Goal: Information Seeking & Learning: Learn about a topic

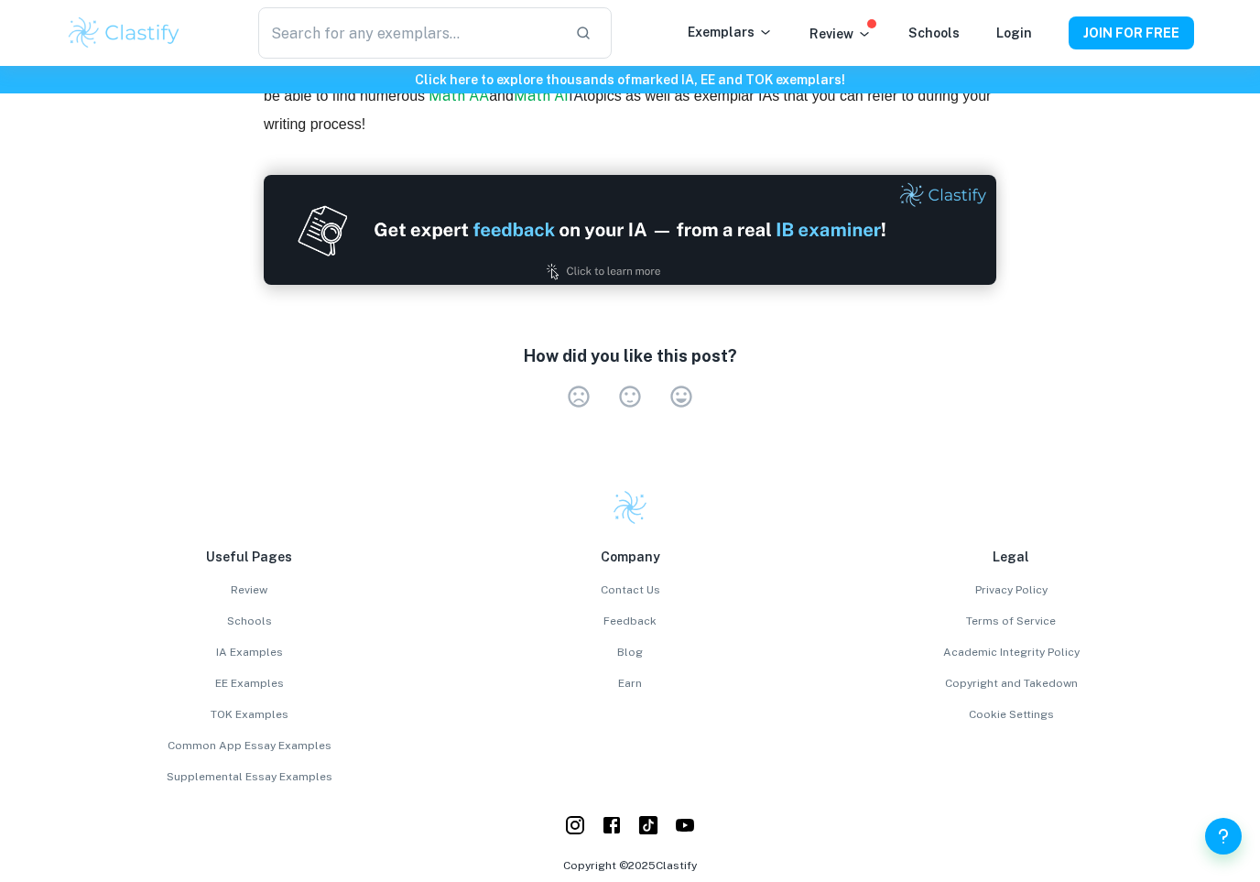
scroll to position [4575, 0]
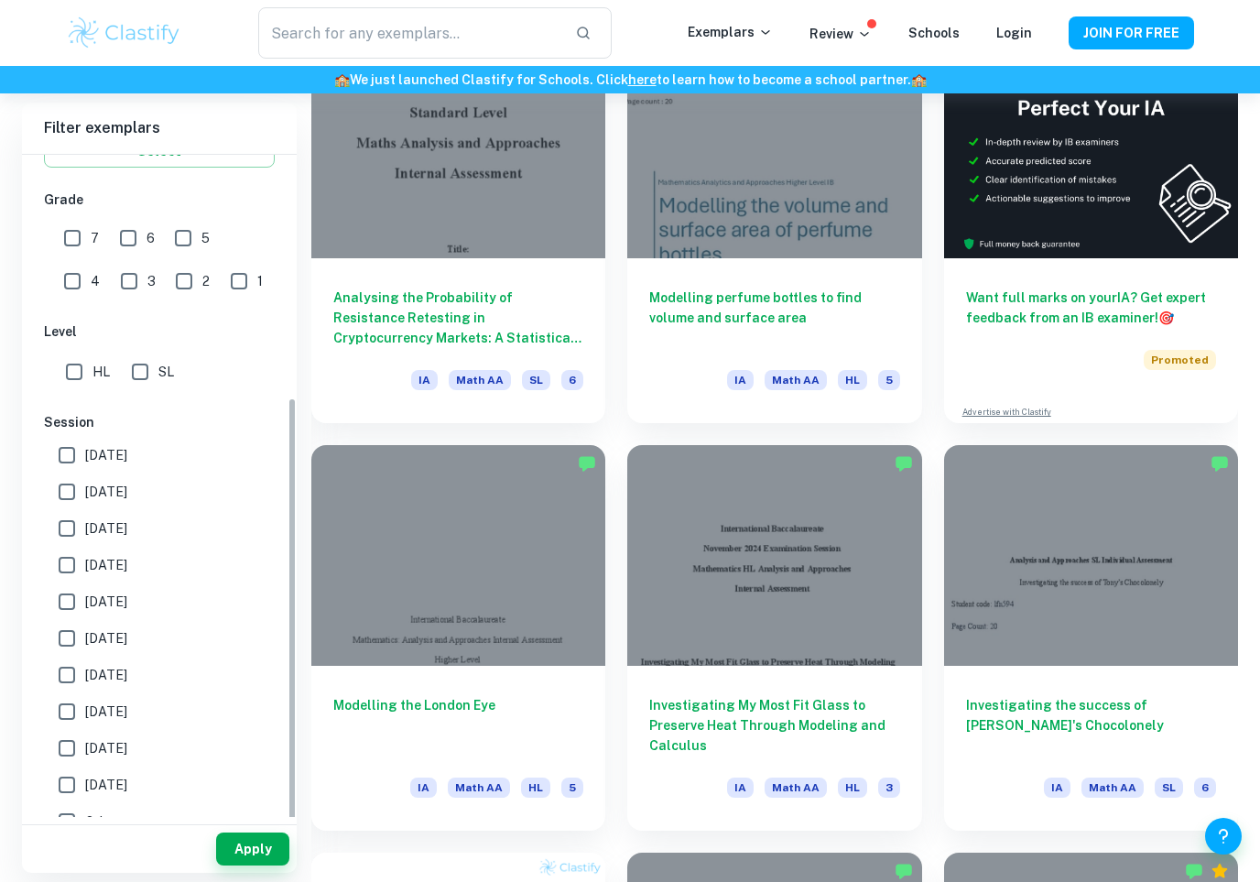
scroll to position [374, 0]
click at [140, 377] on input "SL" at bounding box center [140, 371] width 37 height 37
checkbox input "true"
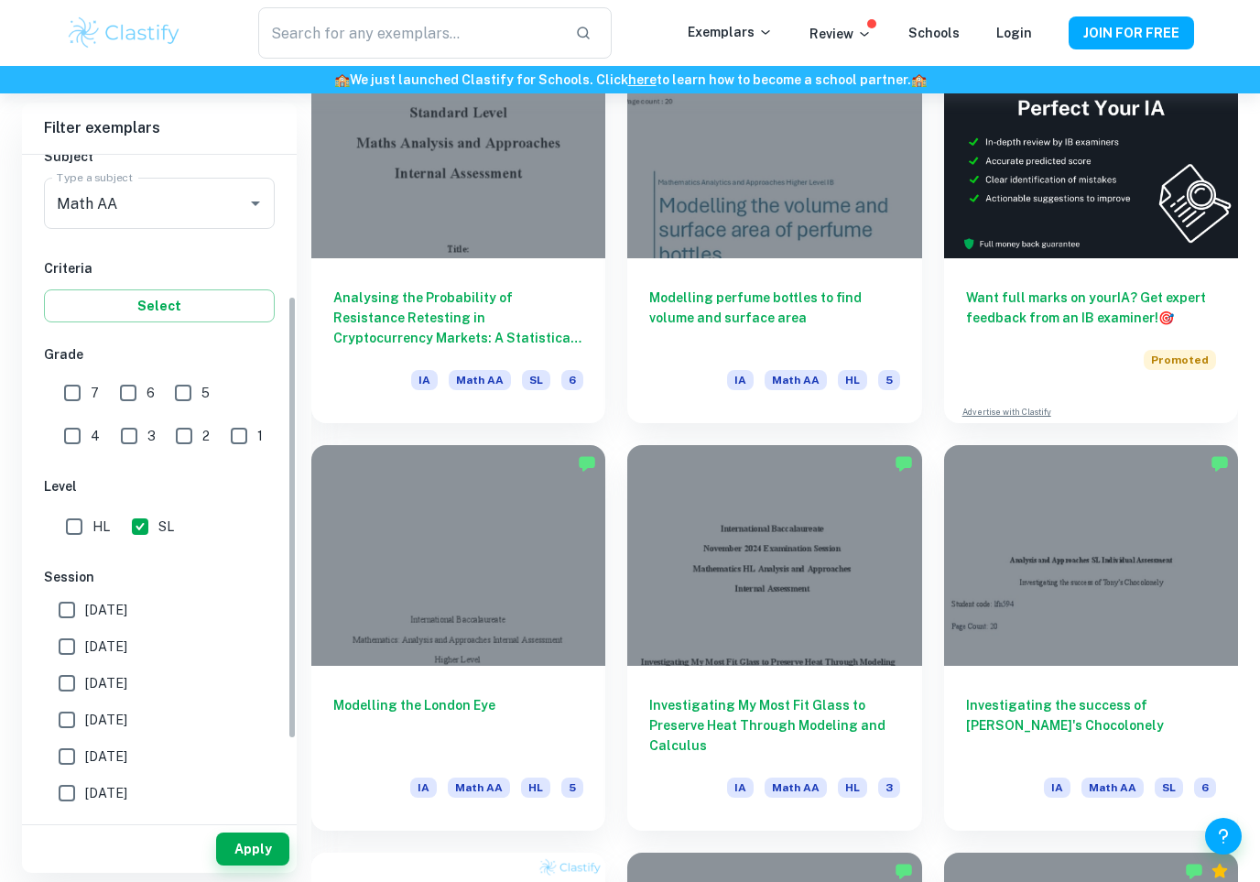
scroll to position [96, 0]
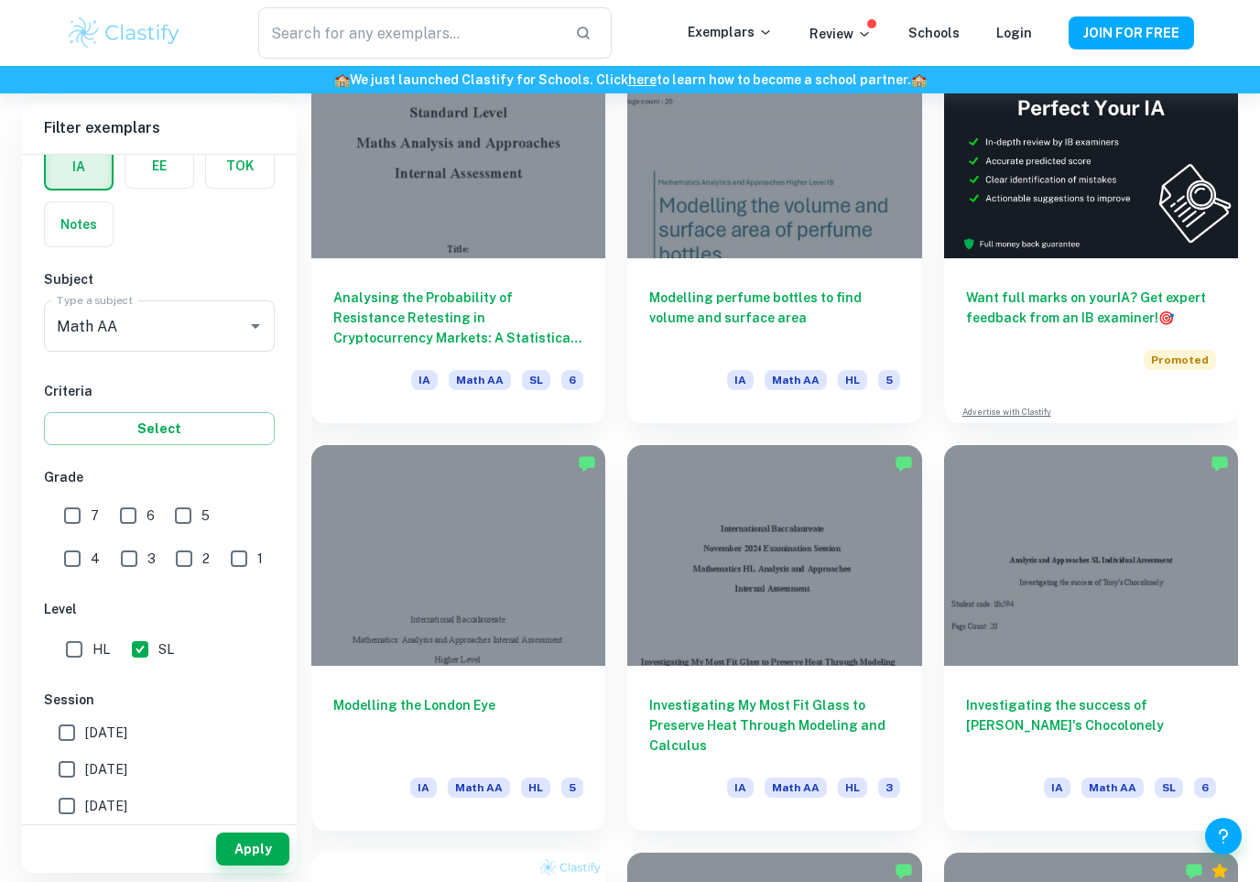
click at [118, 527] on input "6" at bounding box center [128, 515] width 37 height 37
checkbox input "true"
click at [64, 517] on input "7" at bounding box center [72, 515] width 37 height 37
checkbox input "true"
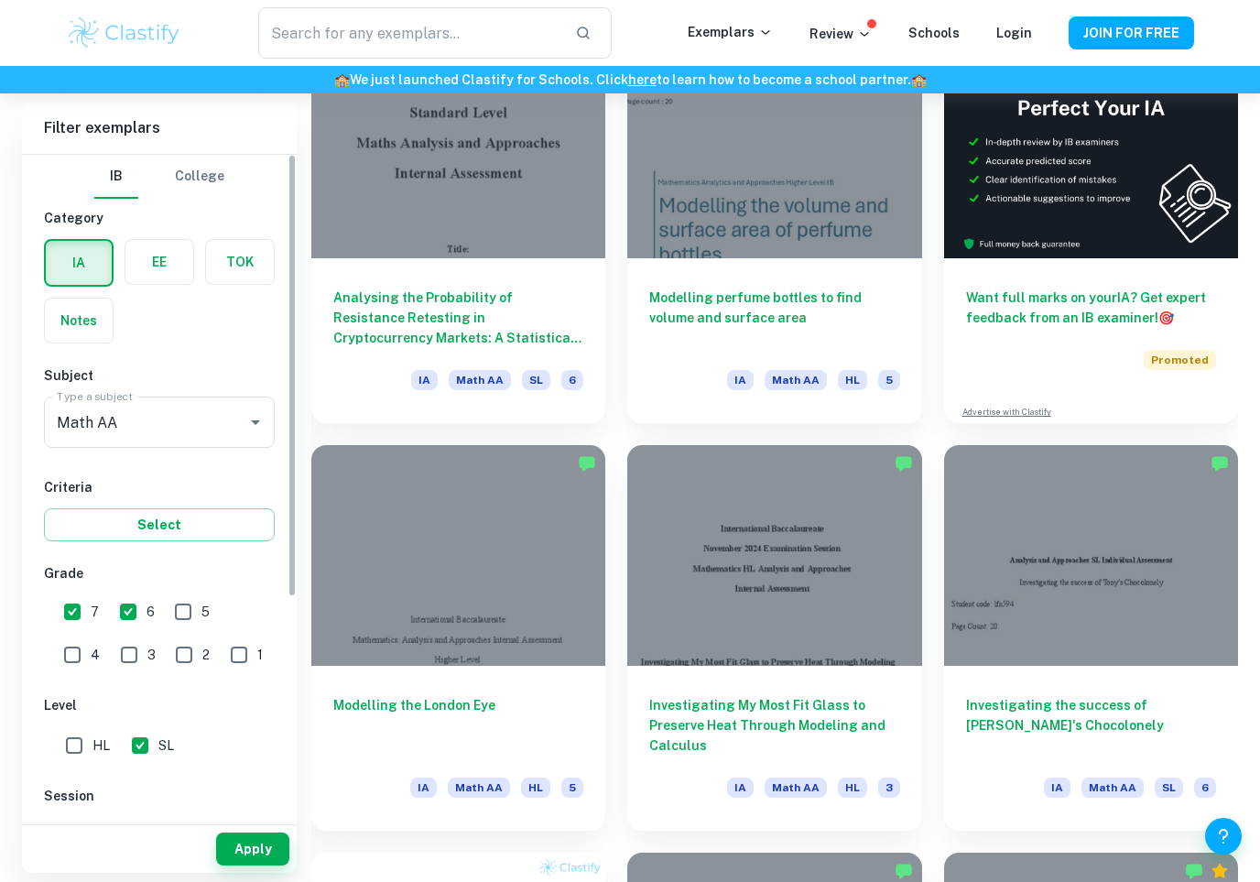
scroll to position [0, 0]
click at [235, 808] on button "Apply" at bounding box center [252, 848] width 73 height 33
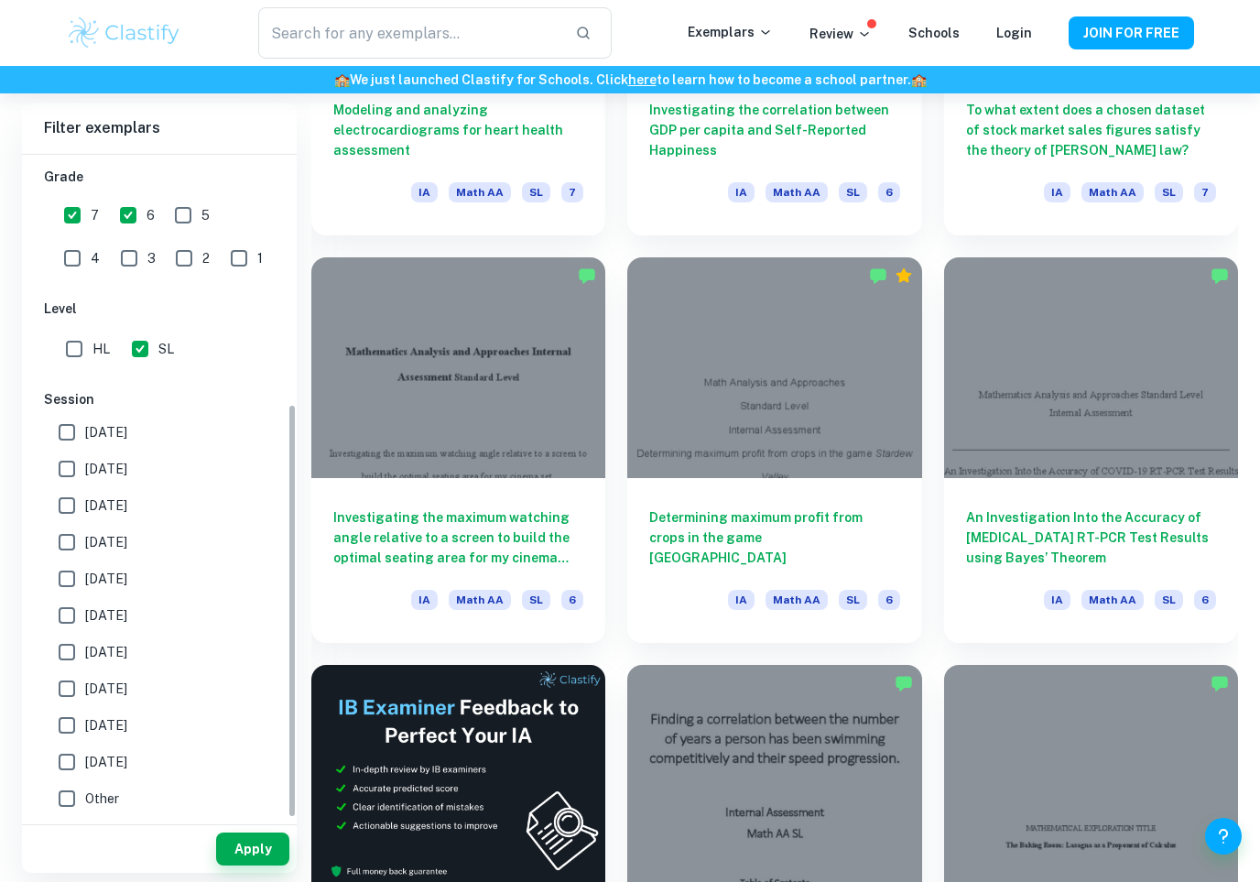
scroll to position [397, 0]
click at [65, 431] on input "May 2026" at bounding box center [67, 432] width 37 height 37
click at [66, 433] on input "May 2026" at bounding box center [67, 432] width 37 height 37
checkbox input "false"
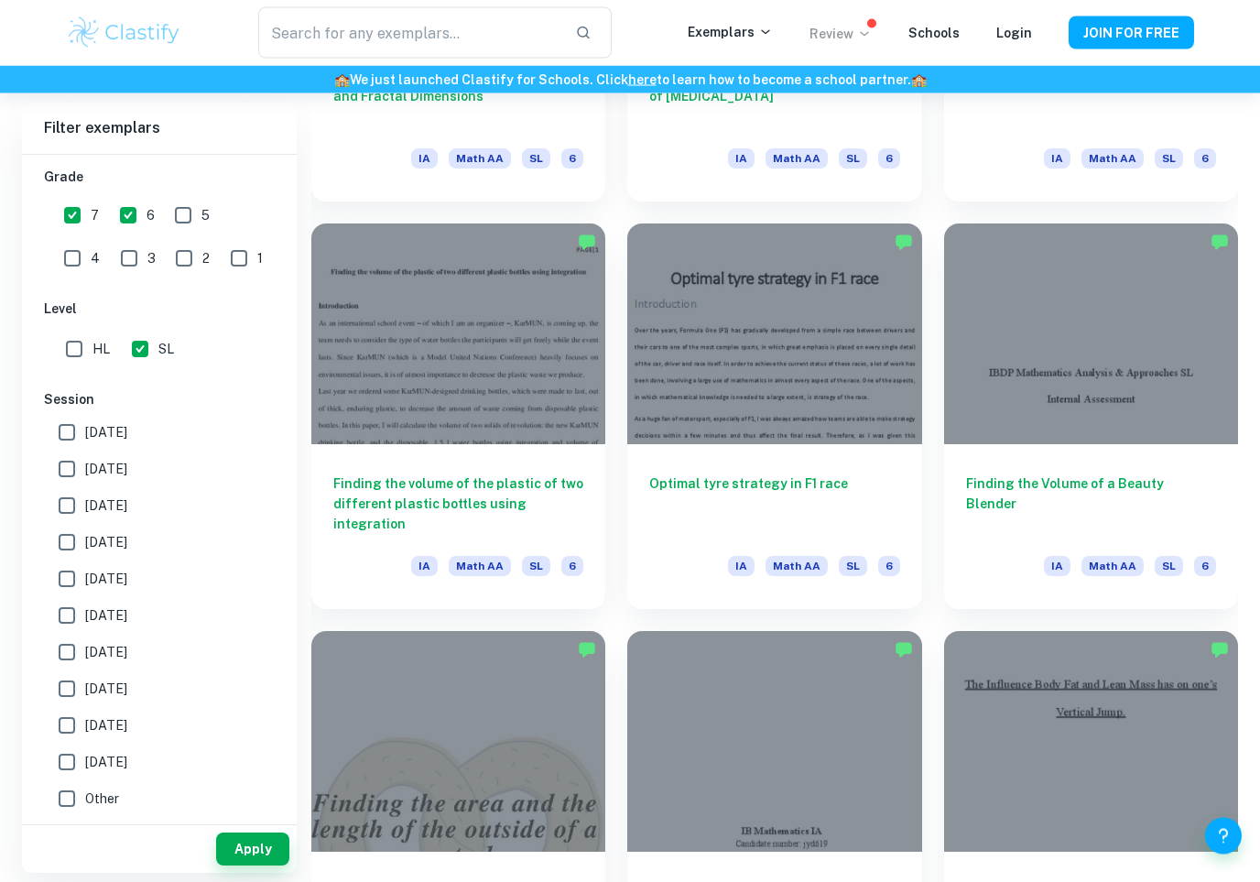
scroll to position [6099, 0]
click at [867, 31] on icon at bounding box center [864, 34] width 15 height 15
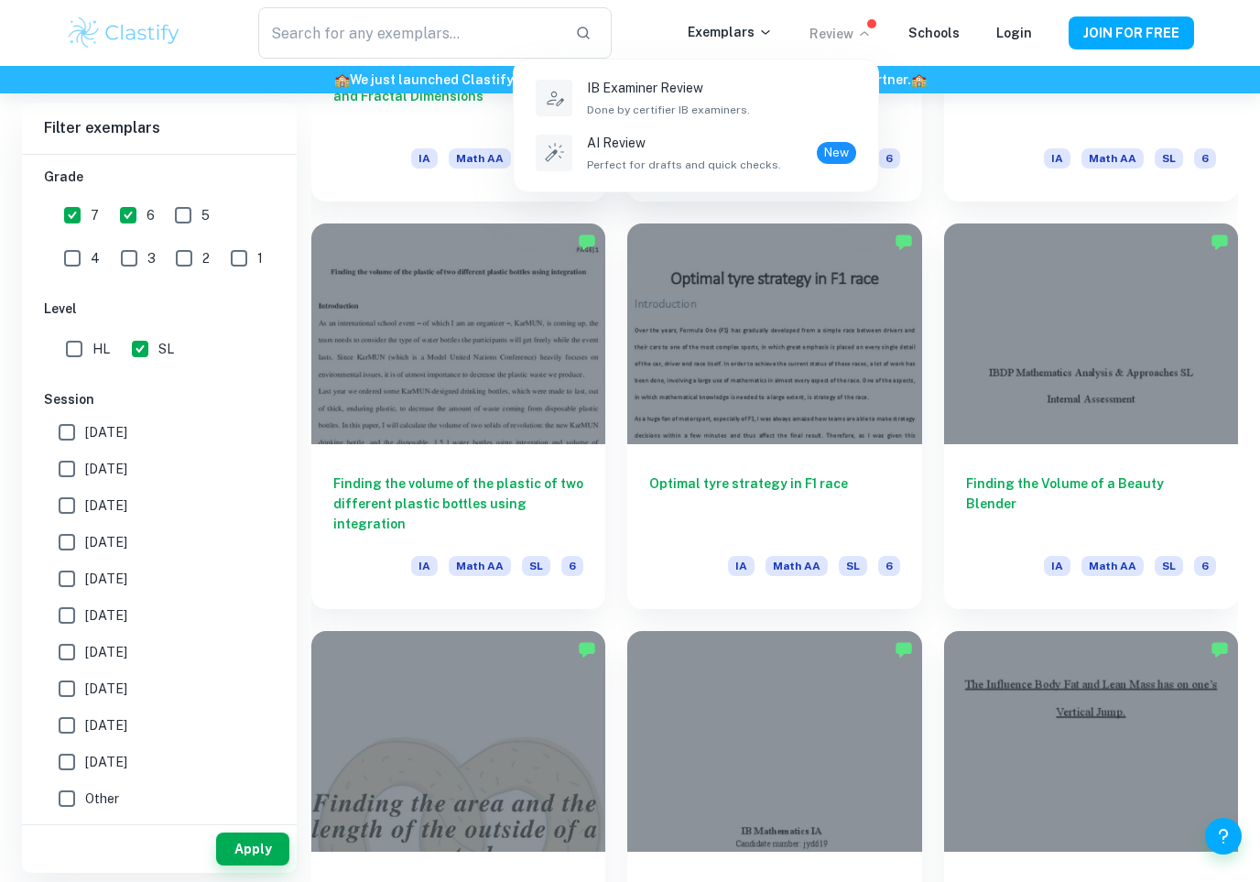
click at [862, 486] on div at bounding box center [630, 441] width 1260 height 882
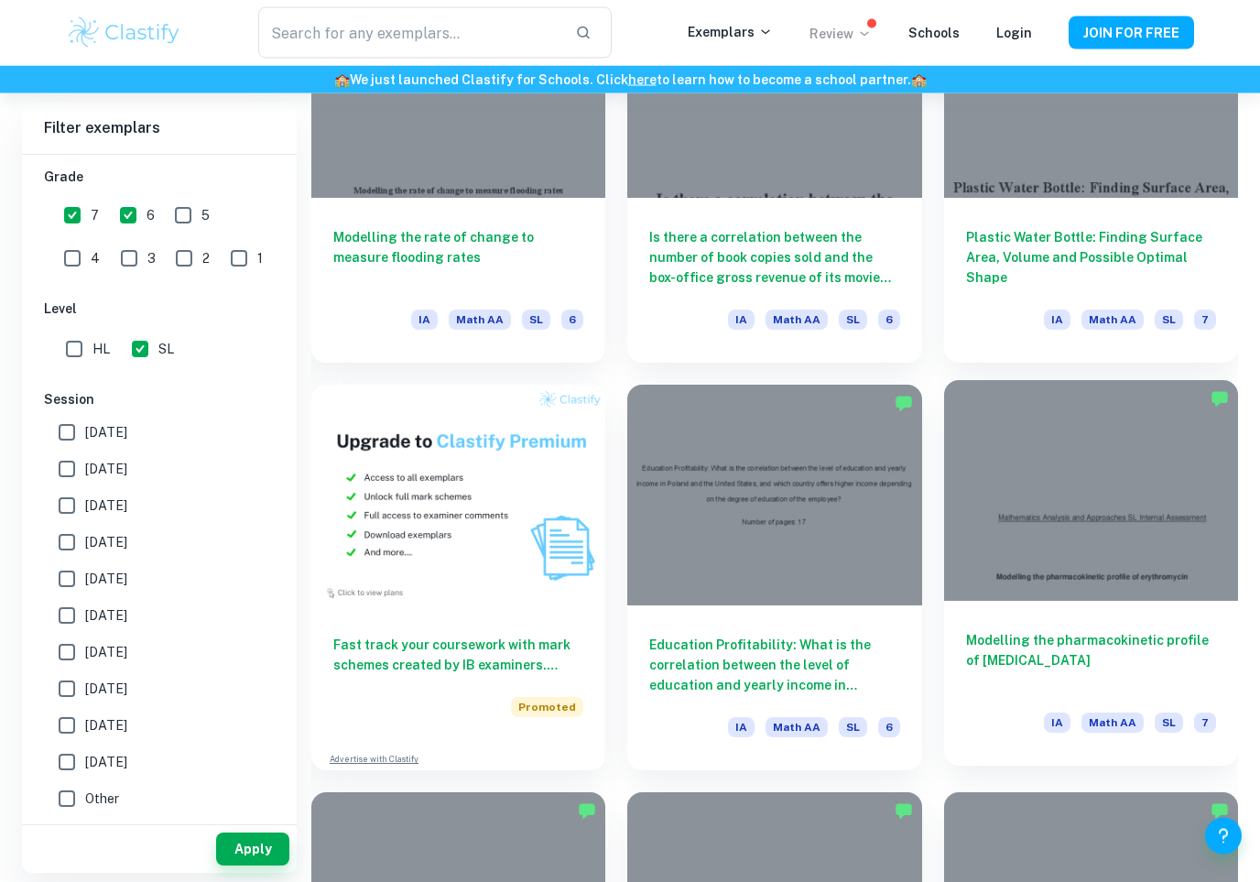
scroll to position [7568, 0]
click at [1134, 532] on div at bounding box center [1091, 490] width 294 height 221
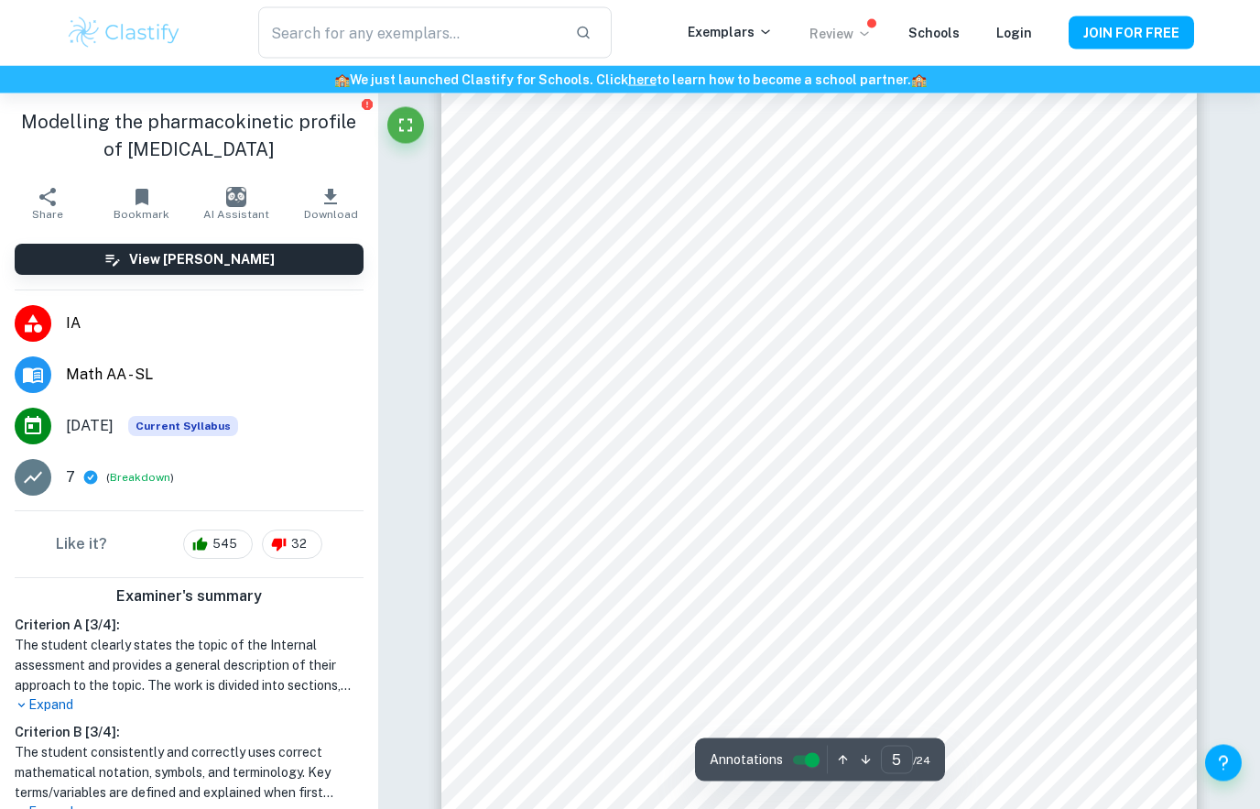
scroll to position [4753, 0]
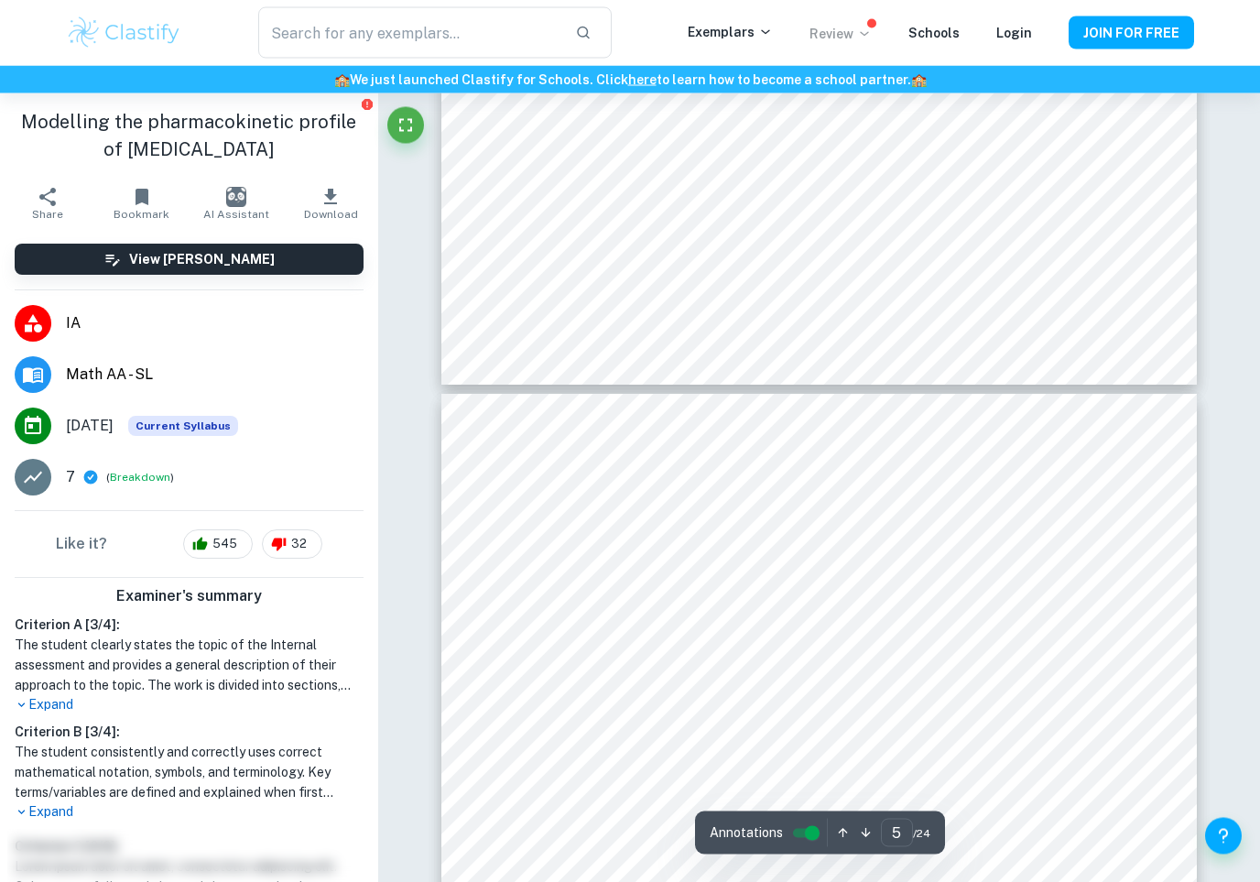
type input "6"
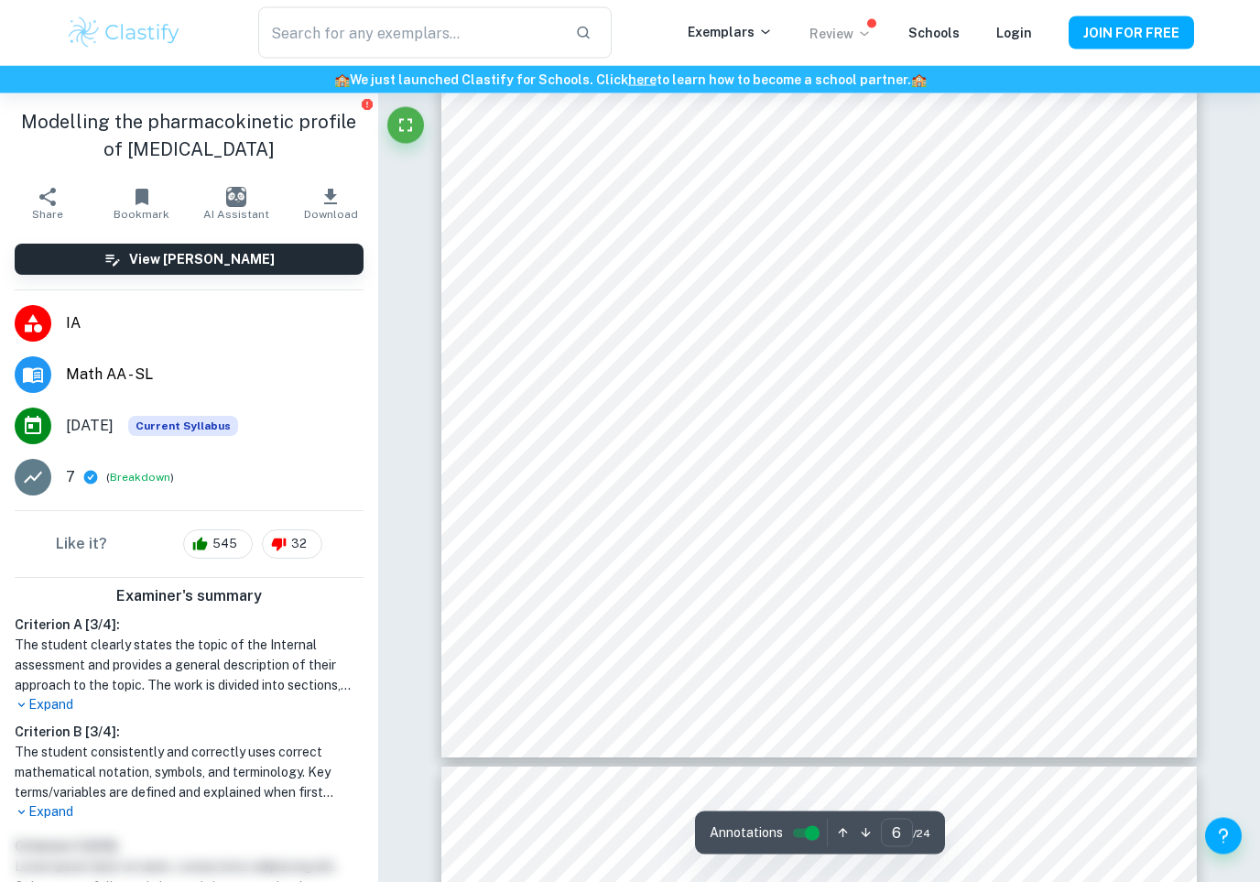
scroll to position [6058, 0]
click at [224, 544] on span "545" at bounding box center [224, 544] width 45 height 18
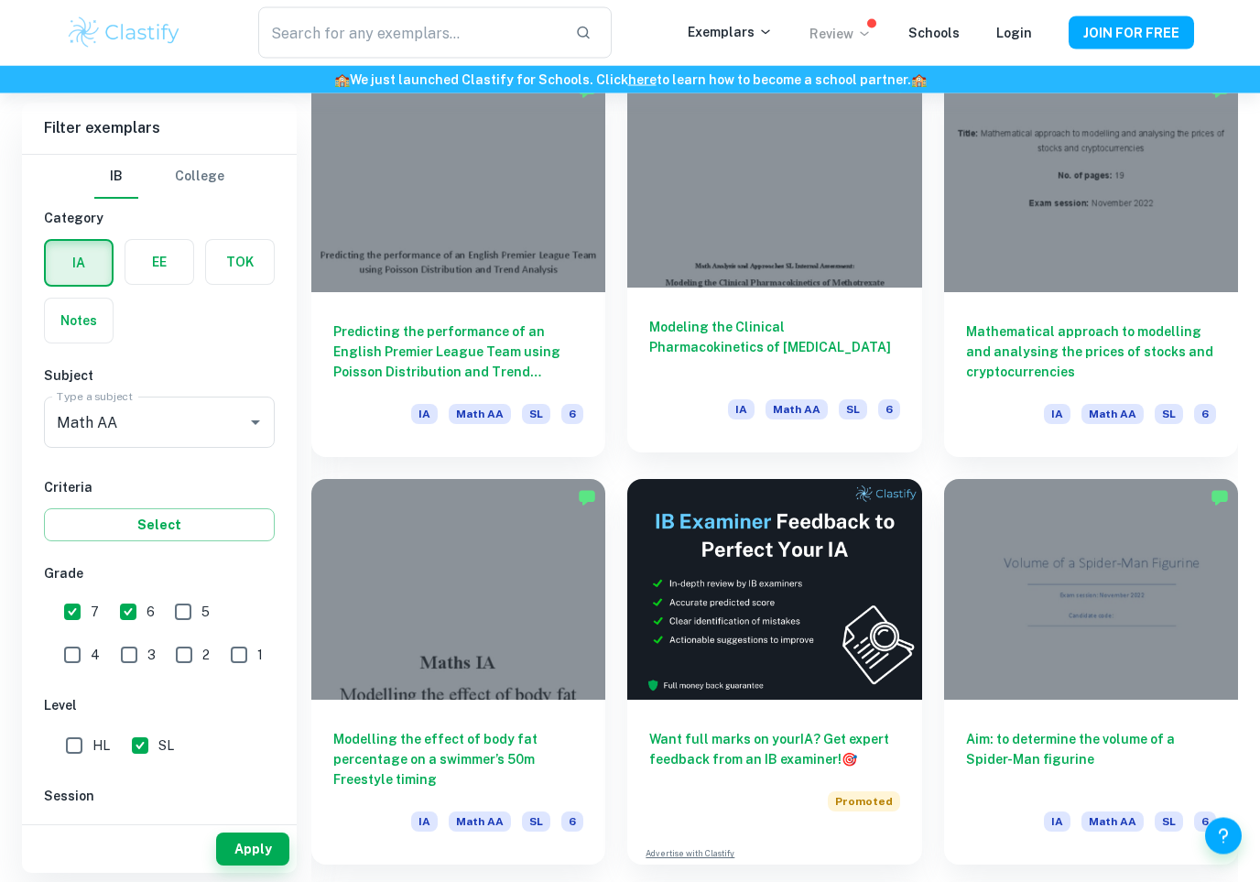
scroll to position [4621, 0]
click at [898, 388] on div "Modeling the Clinical Pharmacokinetics of Methotrexate IA Math AA SL 6" at bounding box center [774, 370] width 294 height 165
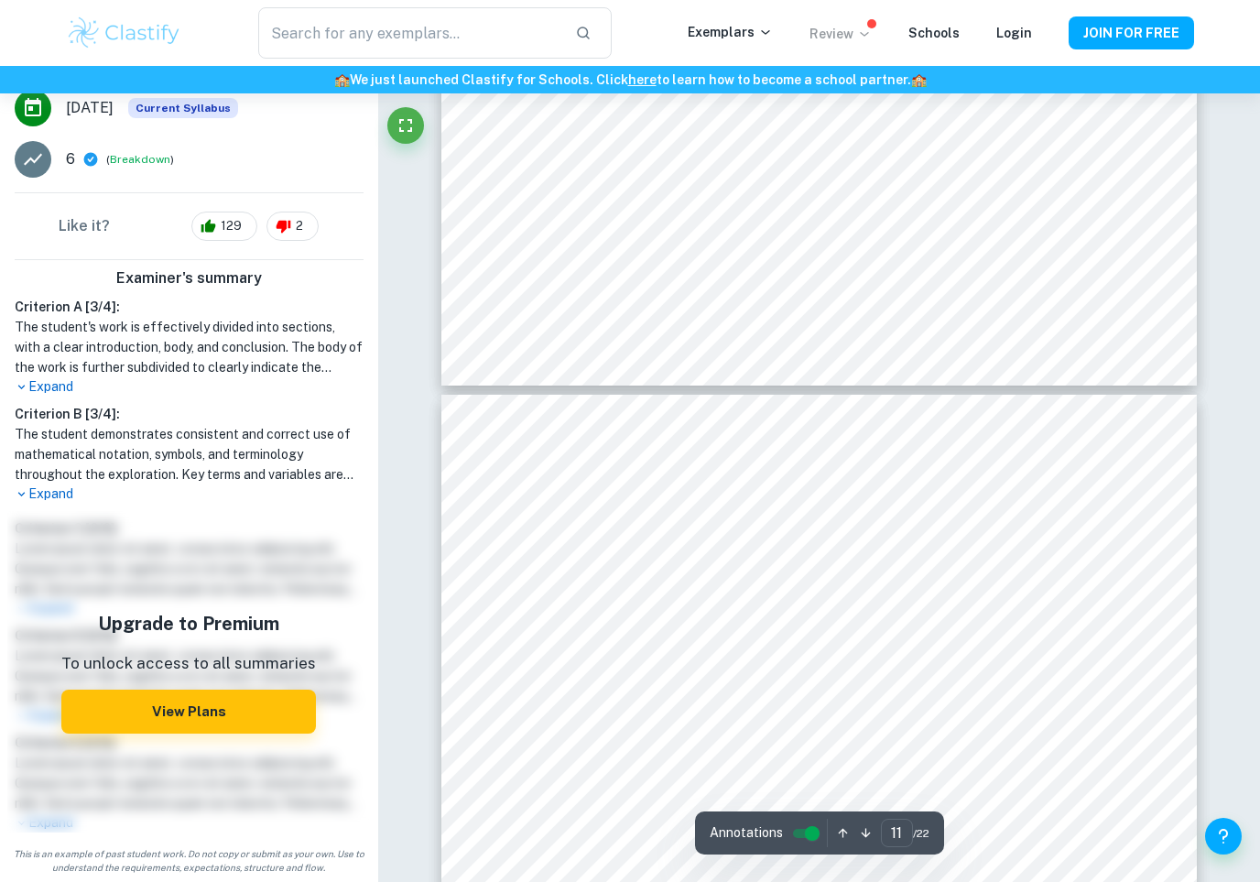
scroll to position [9963, 0]
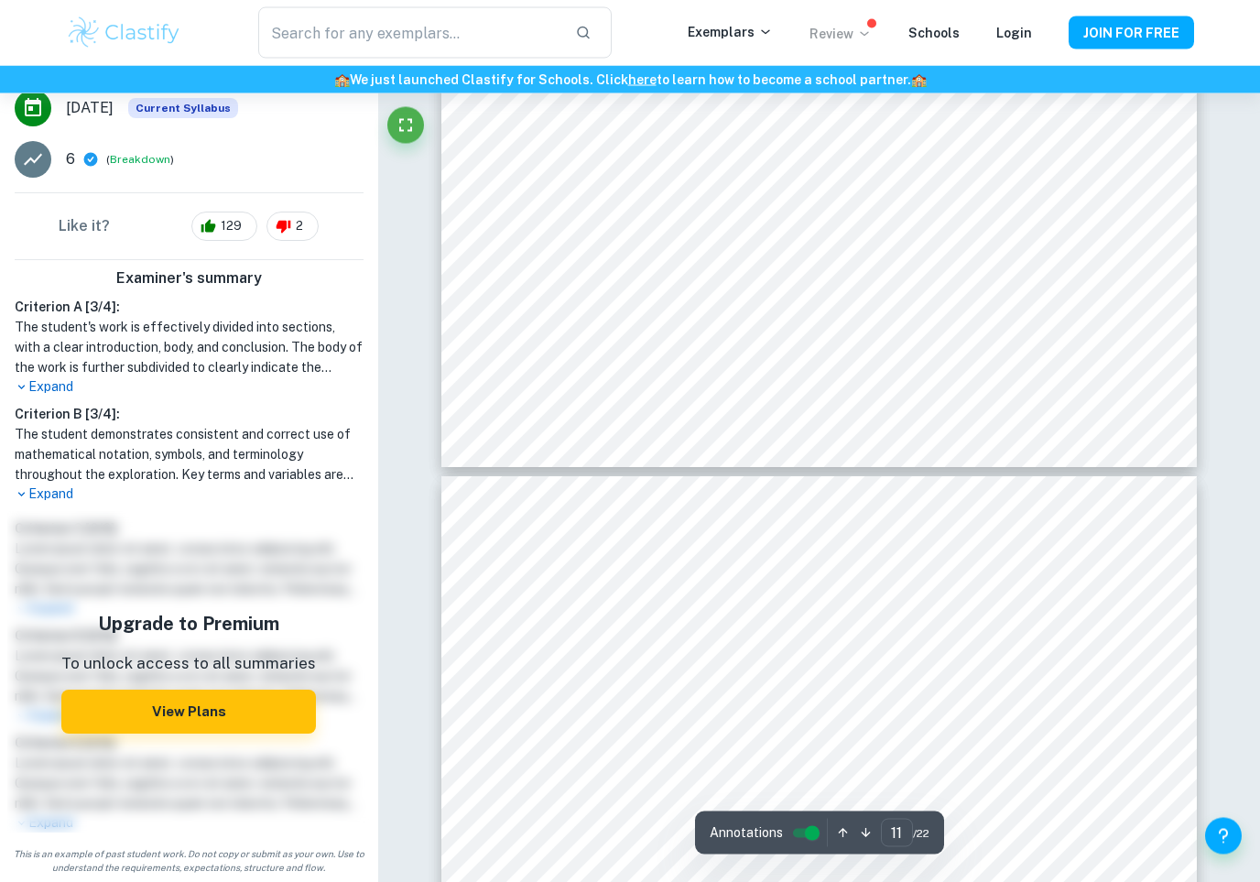
type input "12"
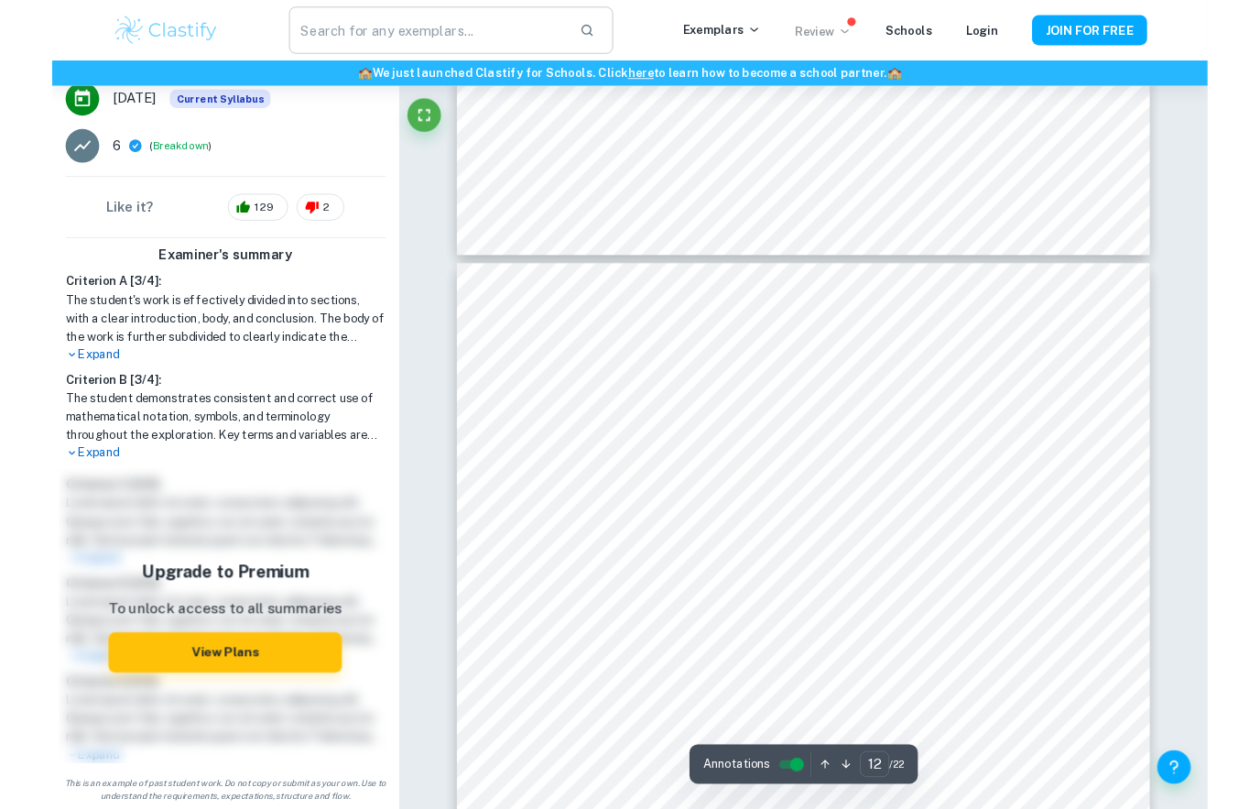
scroll to position [11124, 0]
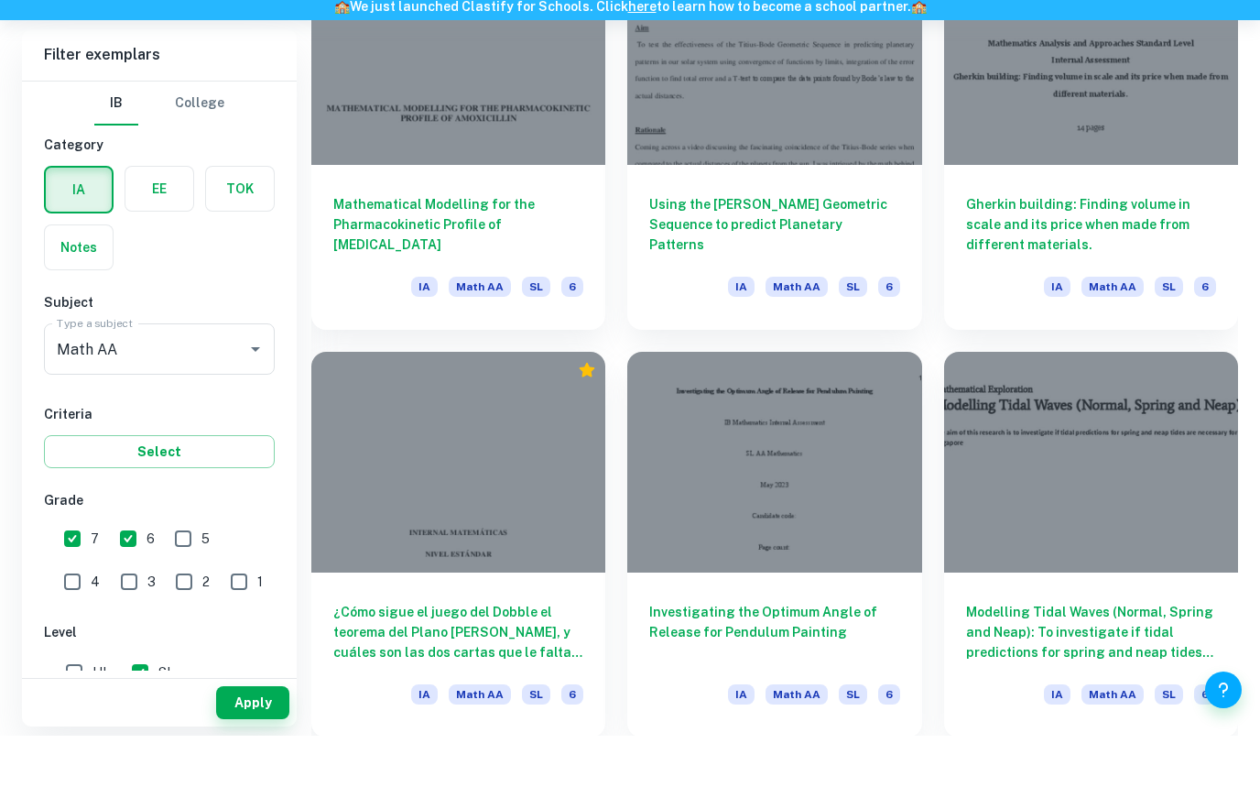
scroll to position [12898, 0]
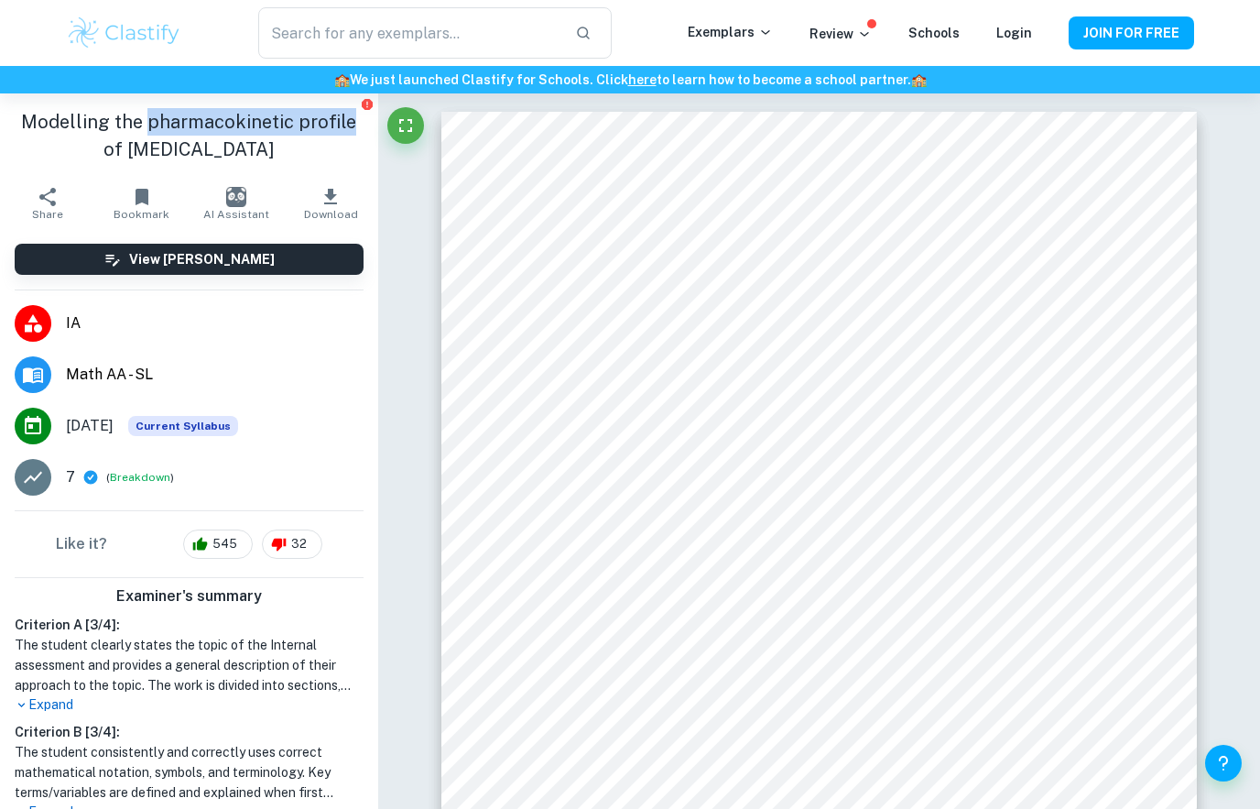
drag, startPoint x: 143, startPoint y: 123, endPoint x: 337, endPoint y: 124, distance: 194.1
click at [337, 124] on h1 "Modelling the pharmacokinetic profile of [MEDICAL_DATA]" at bounding box center [189, 135] width 349 height 55
copy h1 "pharmacokinetic profile"
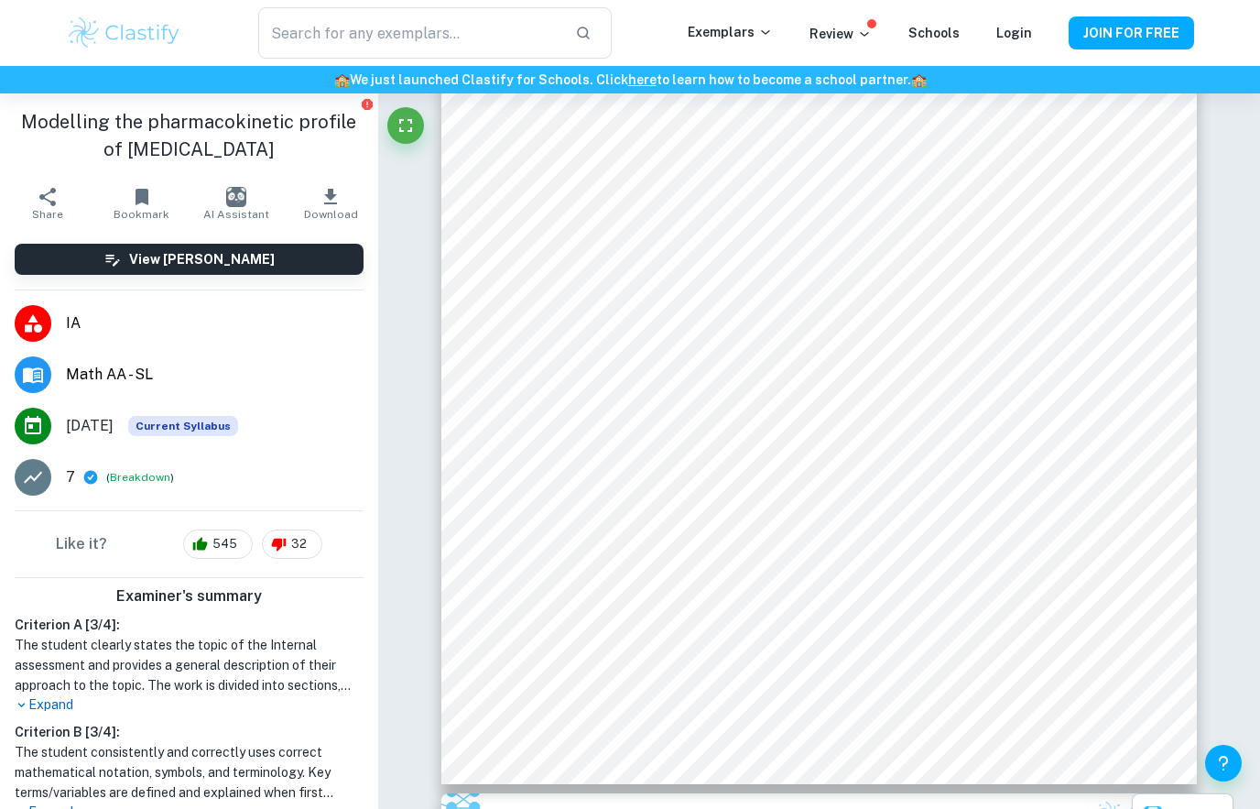
scroll to position [8186, 0]
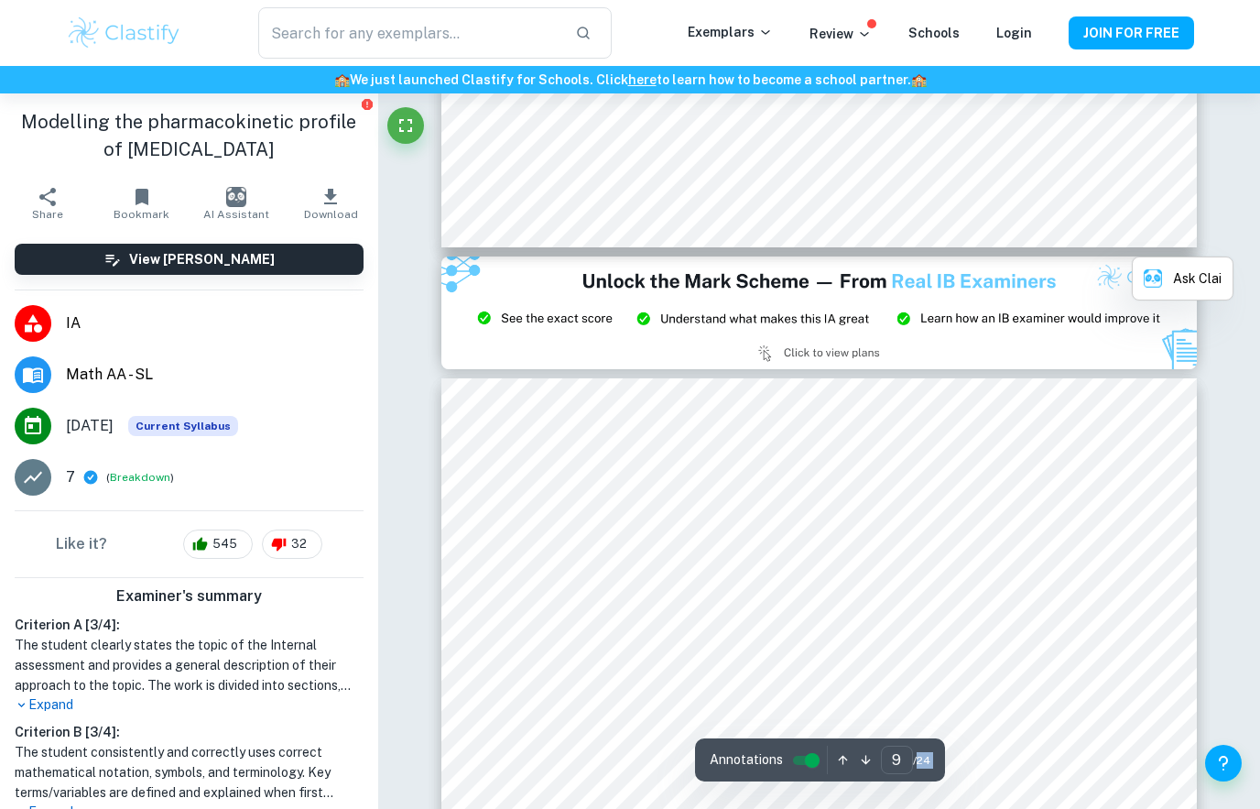
type input "8"
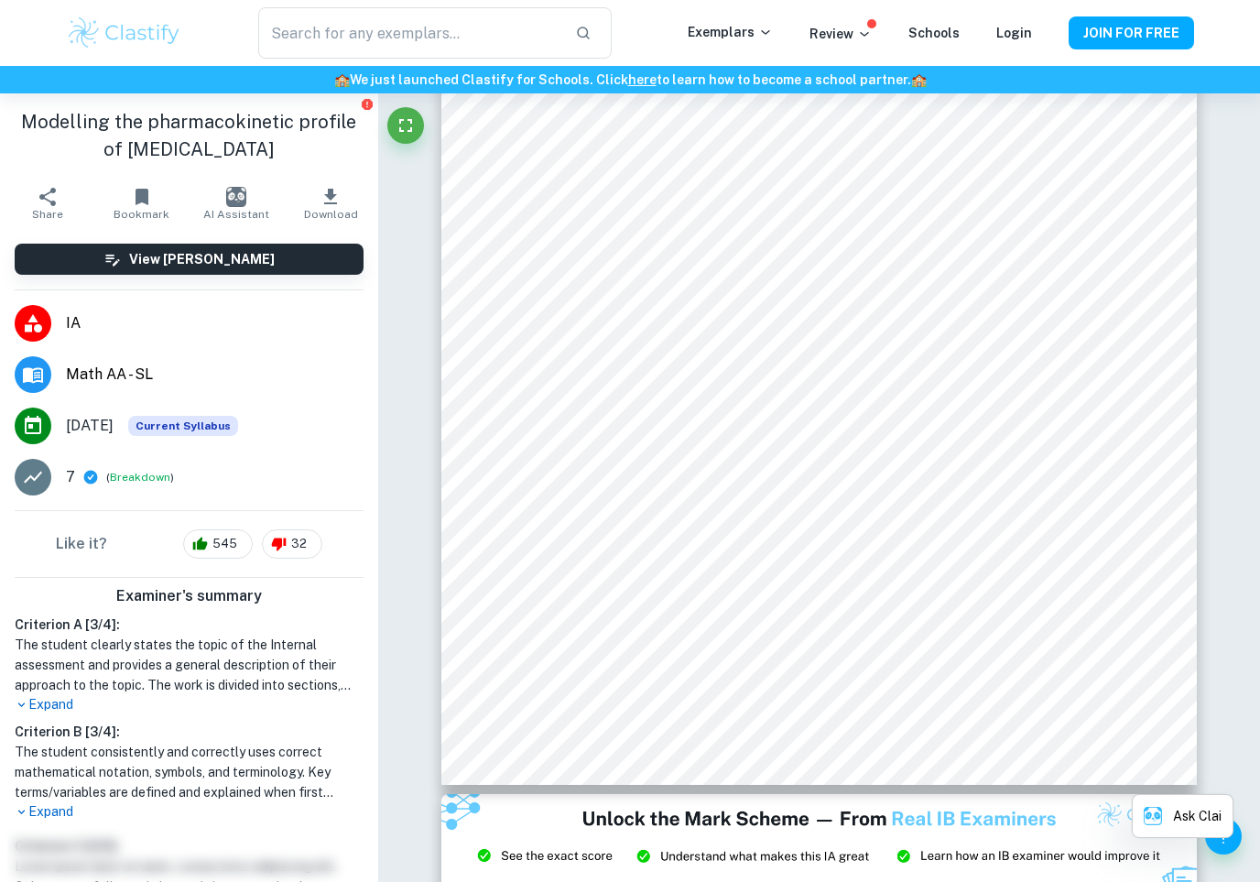
scroll to position [8187, 0]
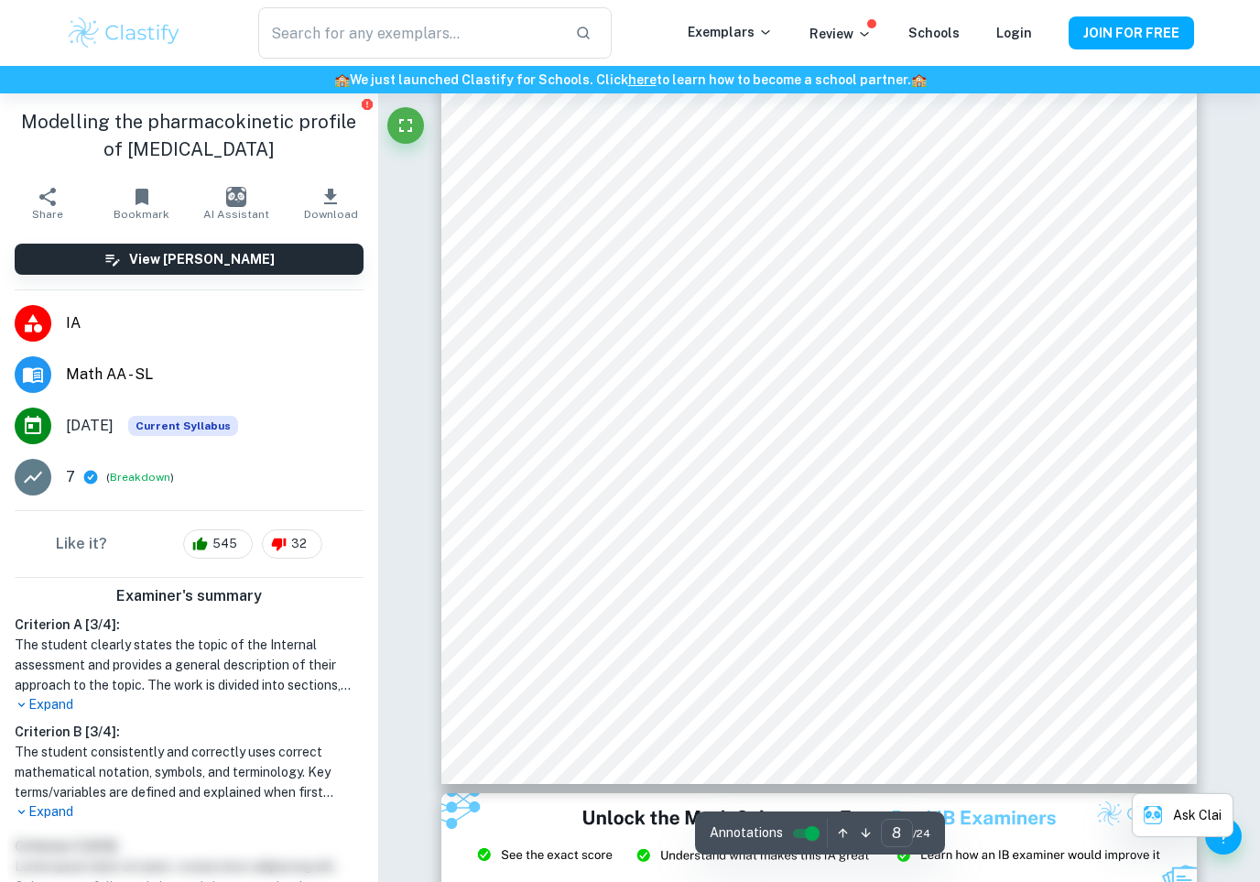
click at [774, 405] on div at bounding box center [674, 407] width 284 height 17
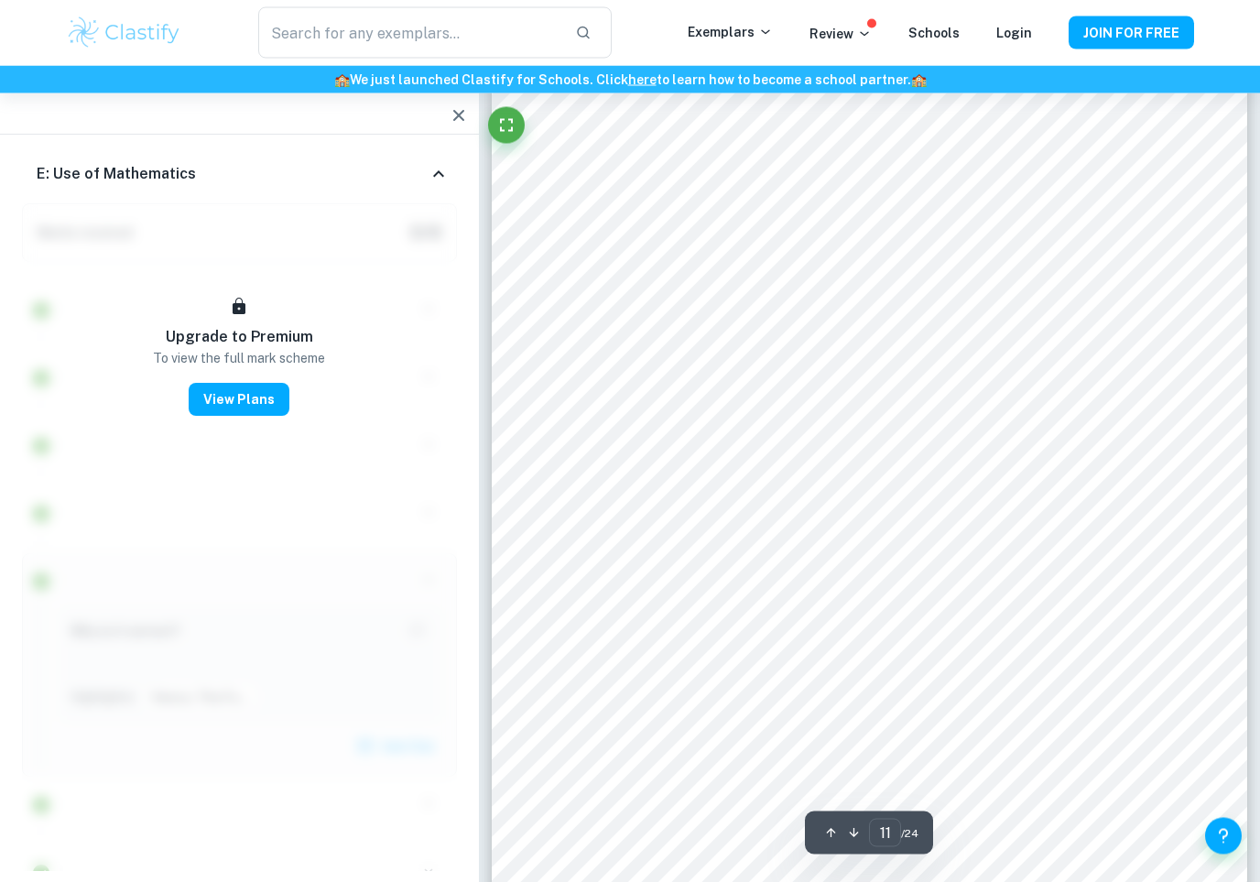
scroll to position [10979, 0]
type input "10"
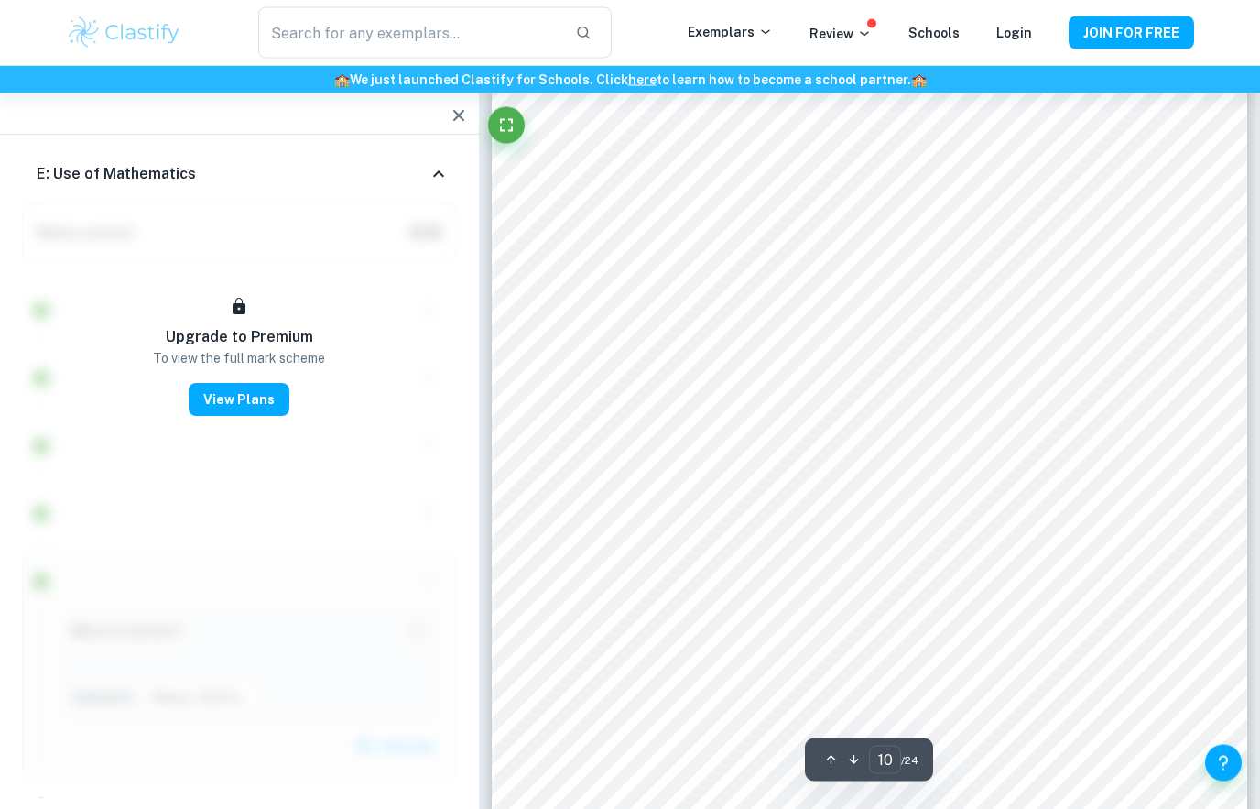
scroll to position [10124, 0]
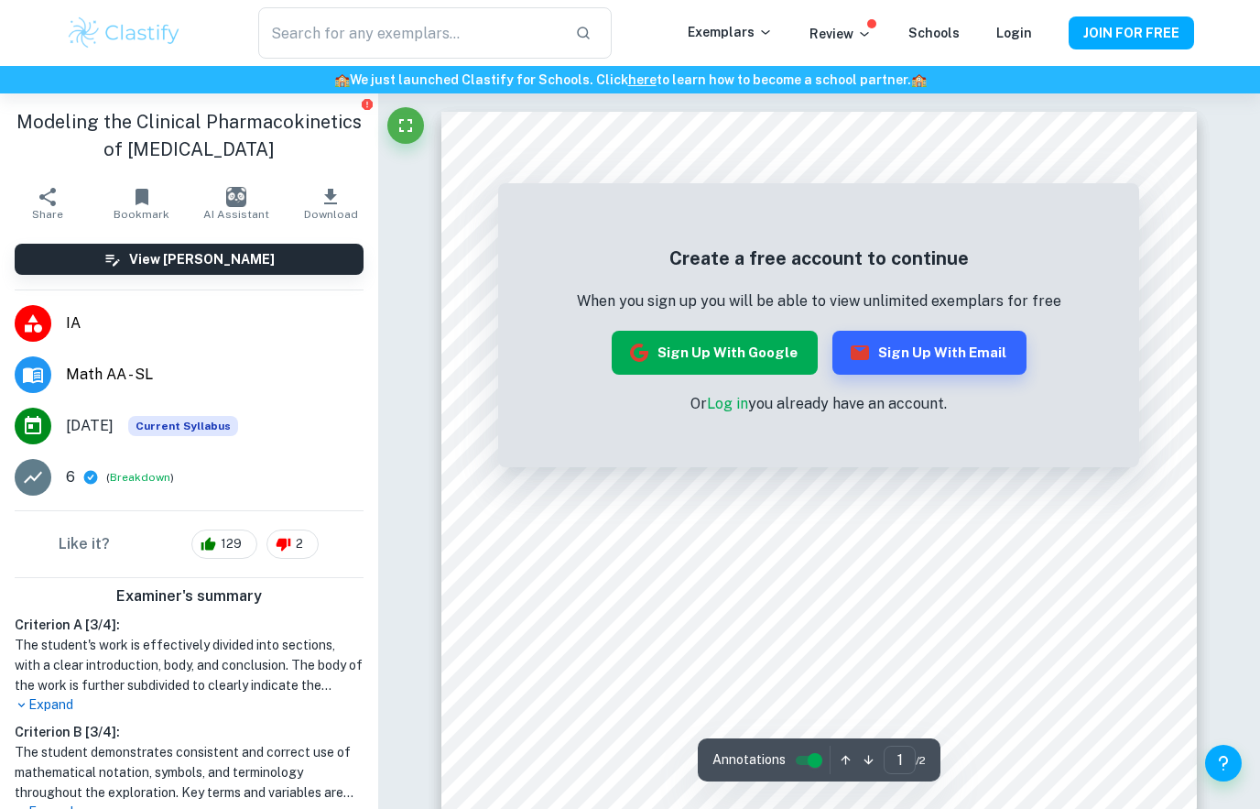
click at [771, 352] on button "Sign up with Google" at bounding box center [715, 353] width 206 height 44
